Goal: Transaction & Acquisition: Subscribe to service/newsletter

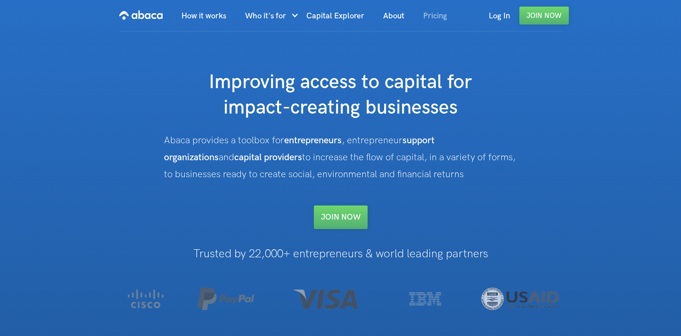
click at [442, 17] on link "Pricing" at bounding box center [435, 16] width 43 height 32
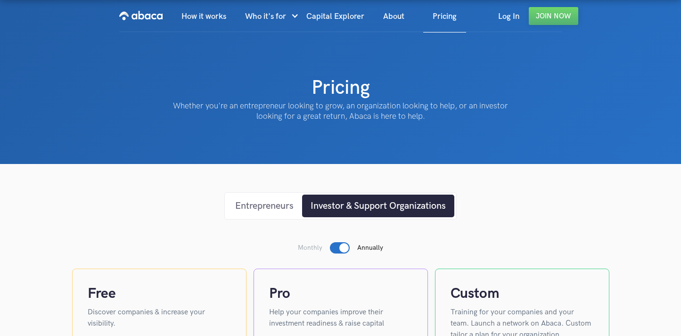
click at [278, 205] on div "Entrepreneurs" at bounding box center [264, 206] width 58 height 14
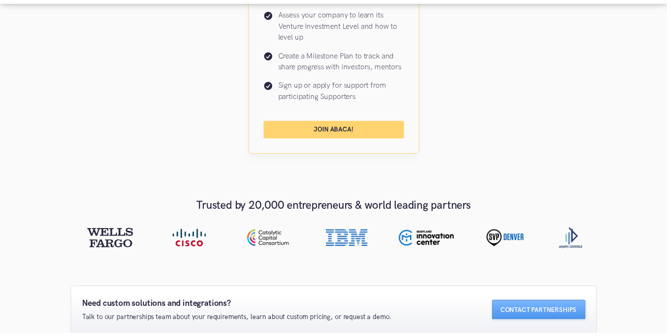
scroll to position [461, 0]
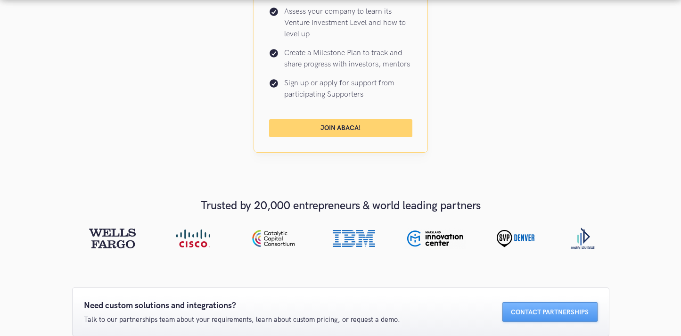
click at [373, 131] on link "Join Abaca!" at bounding box center [340, 128] width 143 height 18
